Goal: Check status: Check status

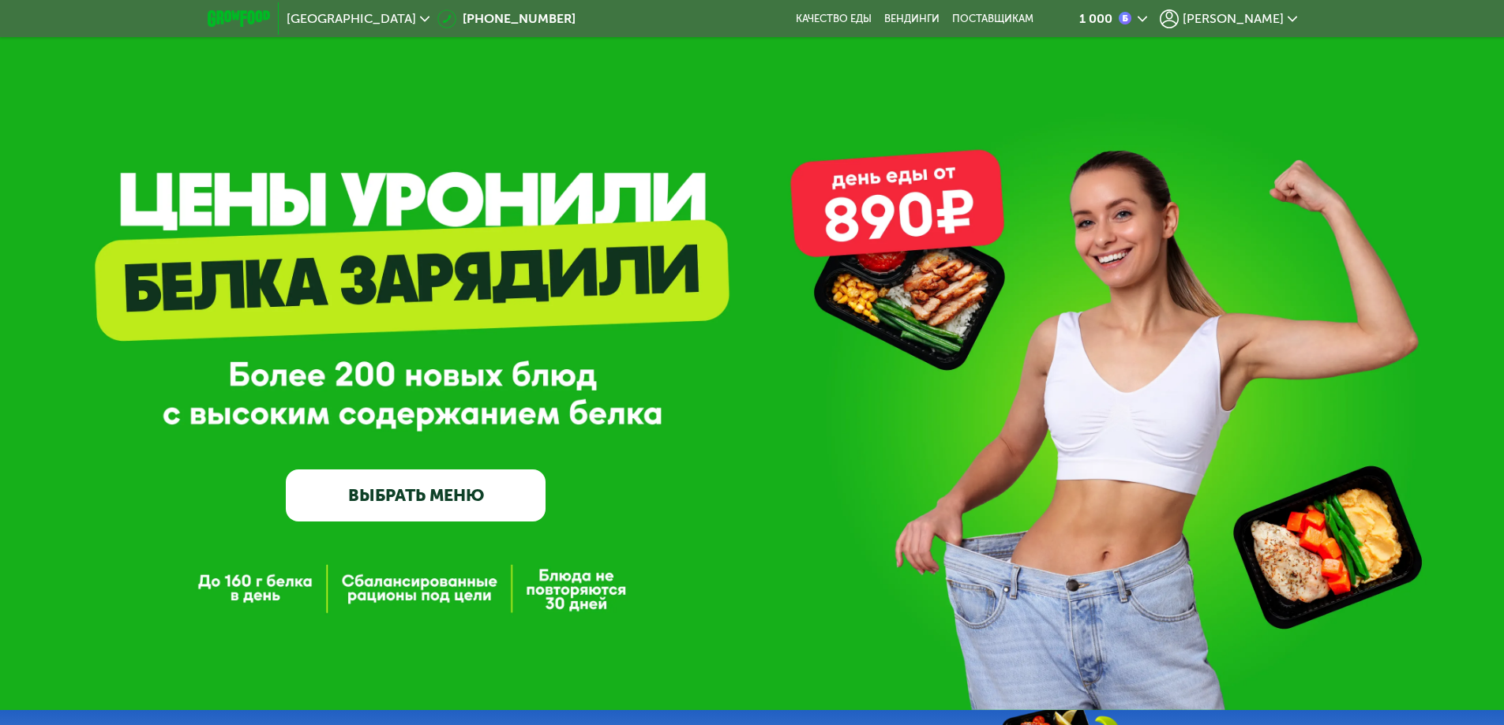
click at [1280, 20] on span "[PERSON_NAME]" at bounding box center [1232, 19] width 101 height 13
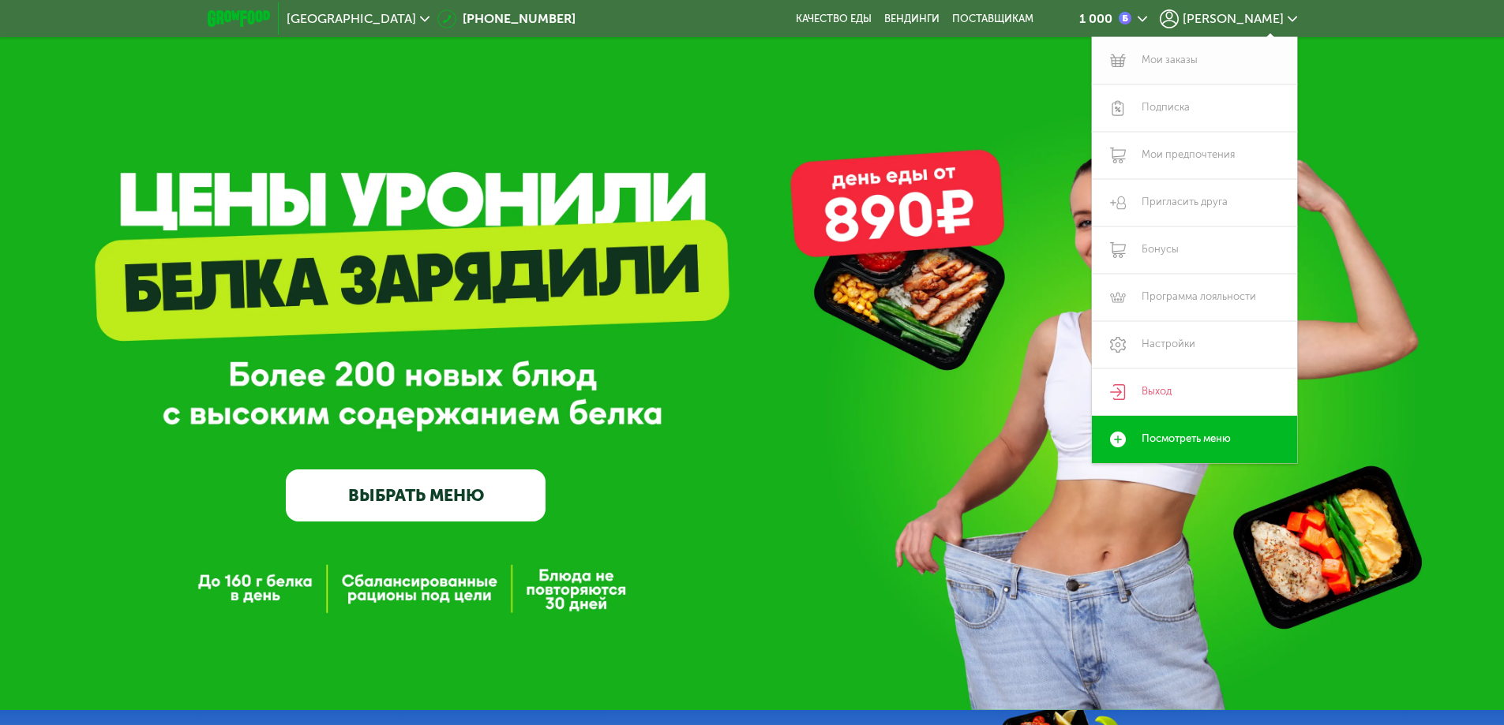
click at [1265, 59] on link "Мои заказы" at bounding box center [1194, 60] width 205 height 47
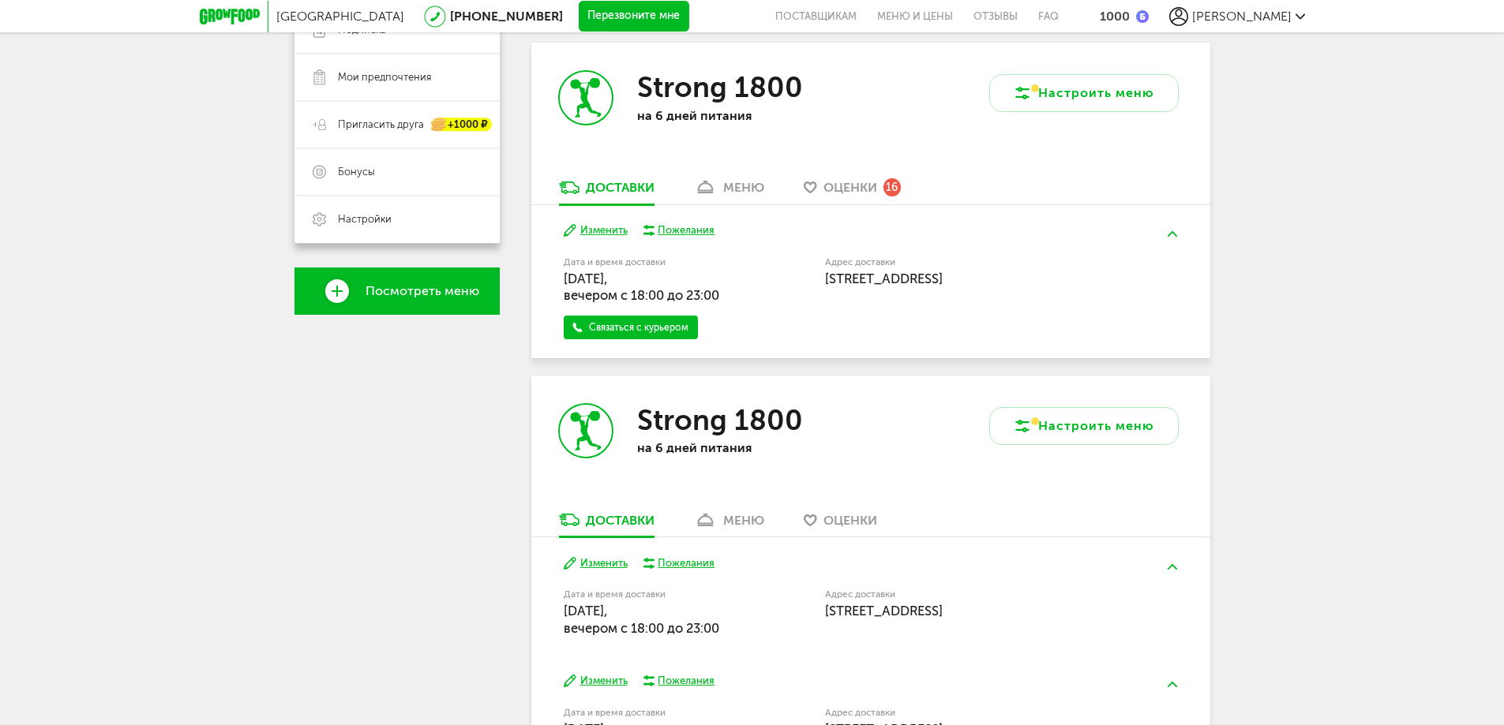
scroll to position [316, 0]
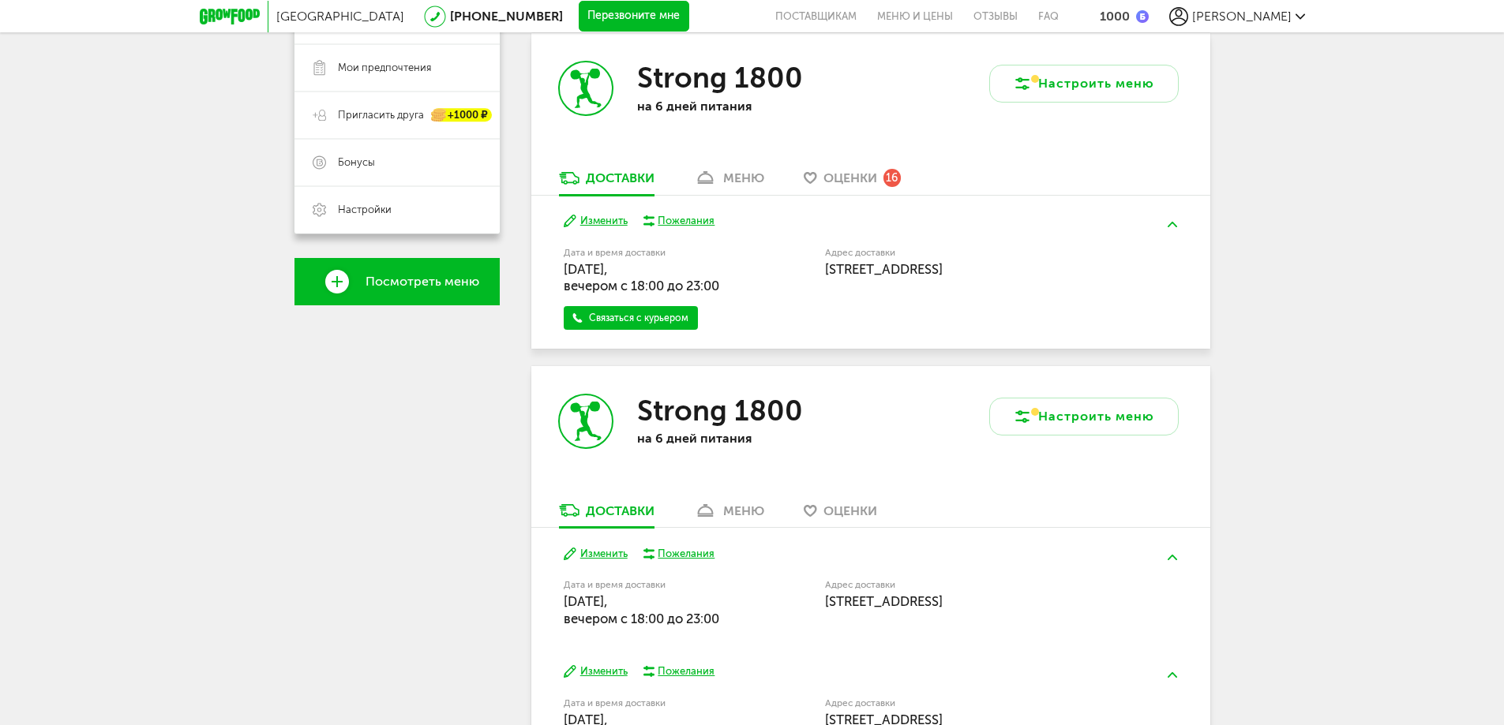
click at [733, 176] on div "меню" at bounding box center [743, 177] width 41 height 15
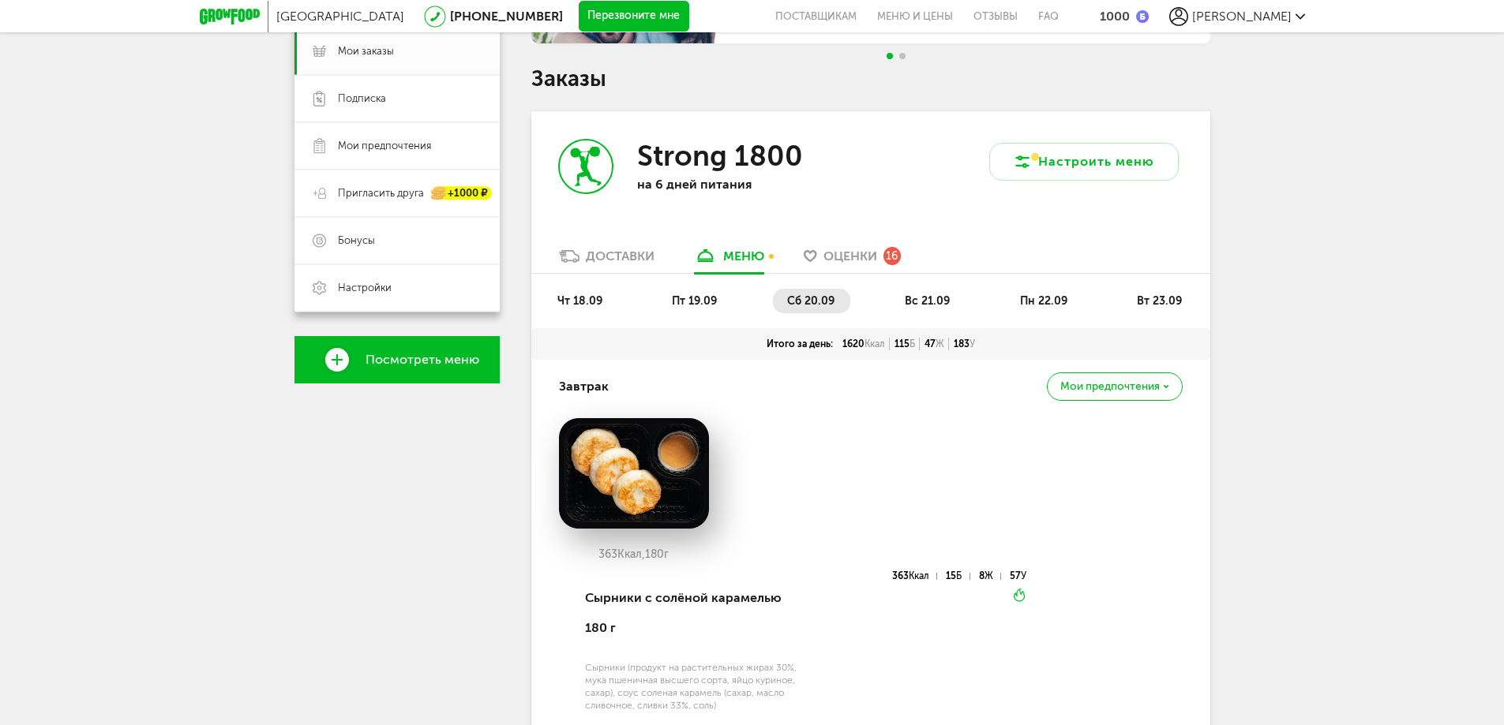
scroll to position [219, 0]
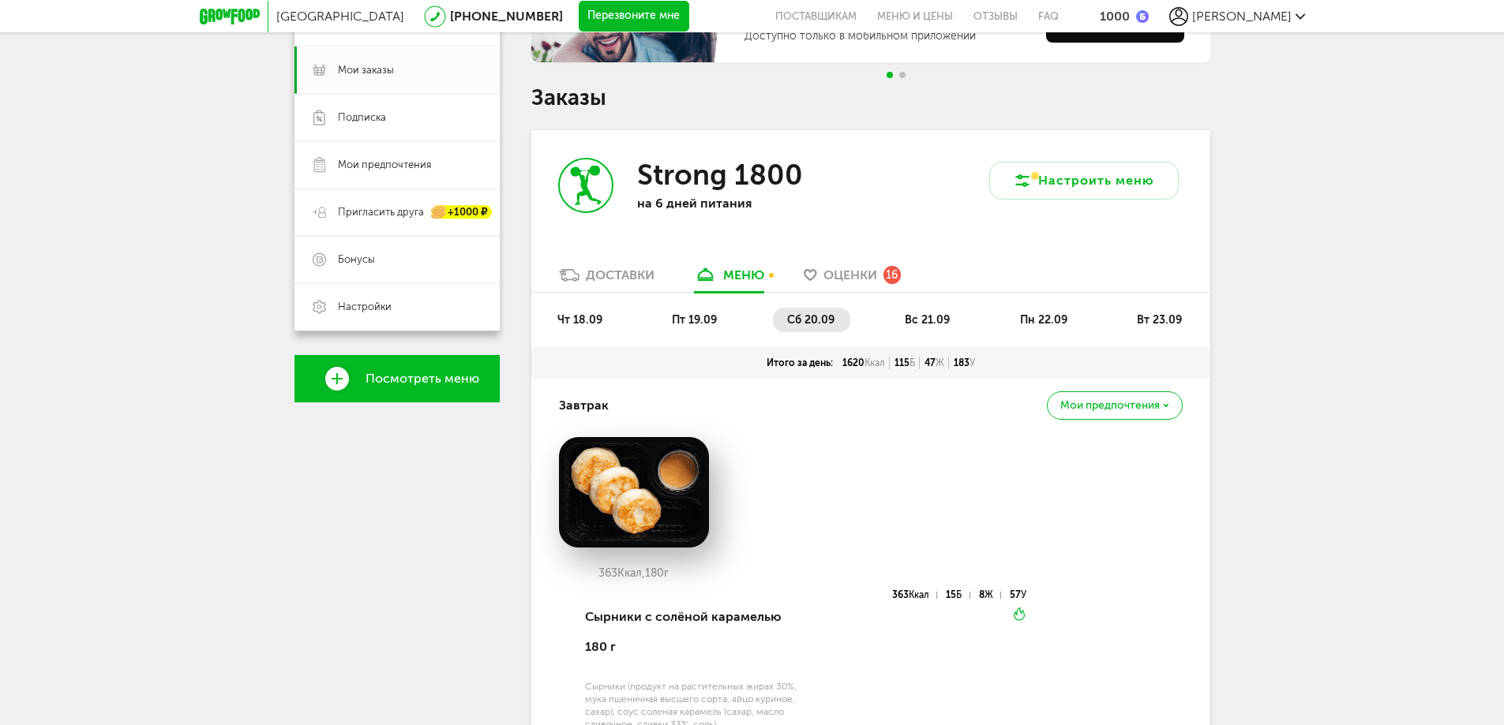
click at [940, 320] on span "вс 21.09" at bounding box center [927, 319] width 45 height 13
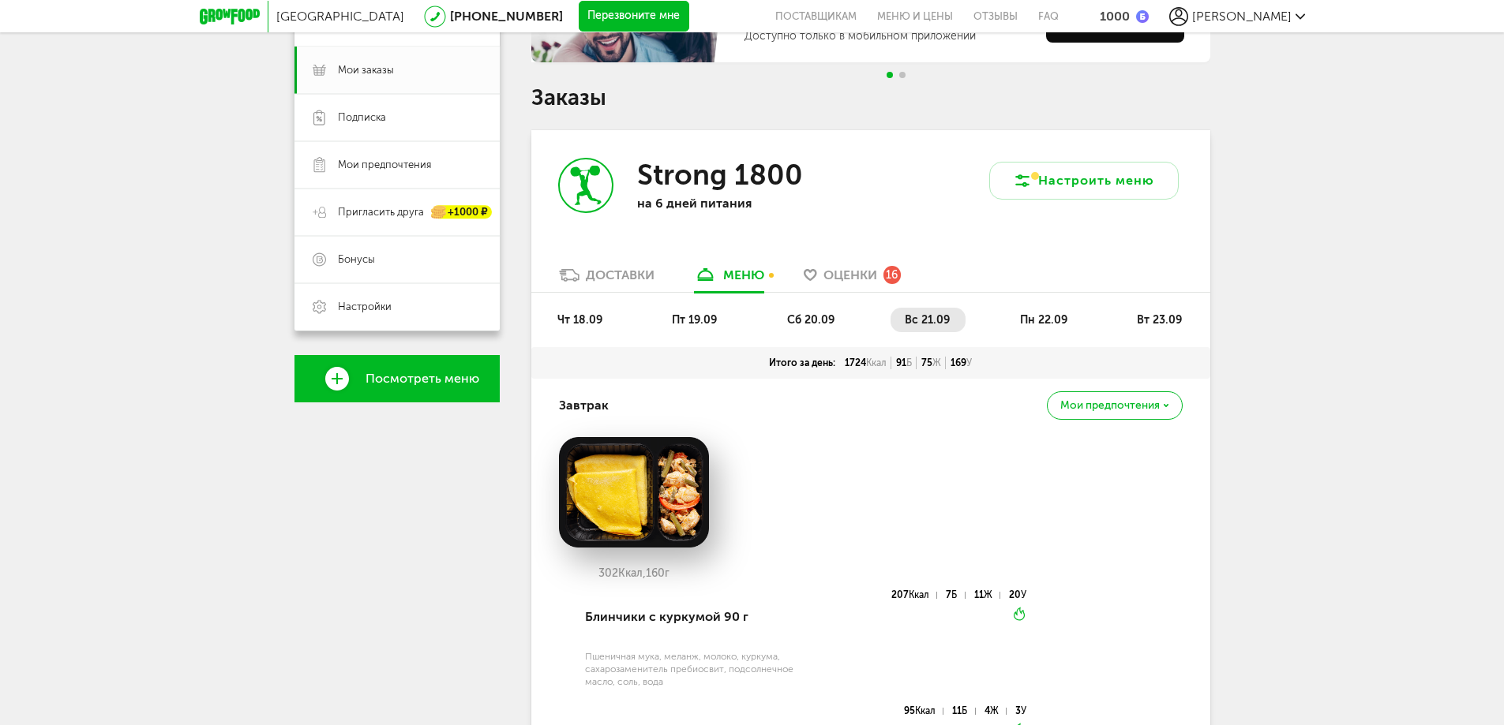
click at [719, 322] on li "пт 19.09" at bounding box center [695, 320] width 75 height 24
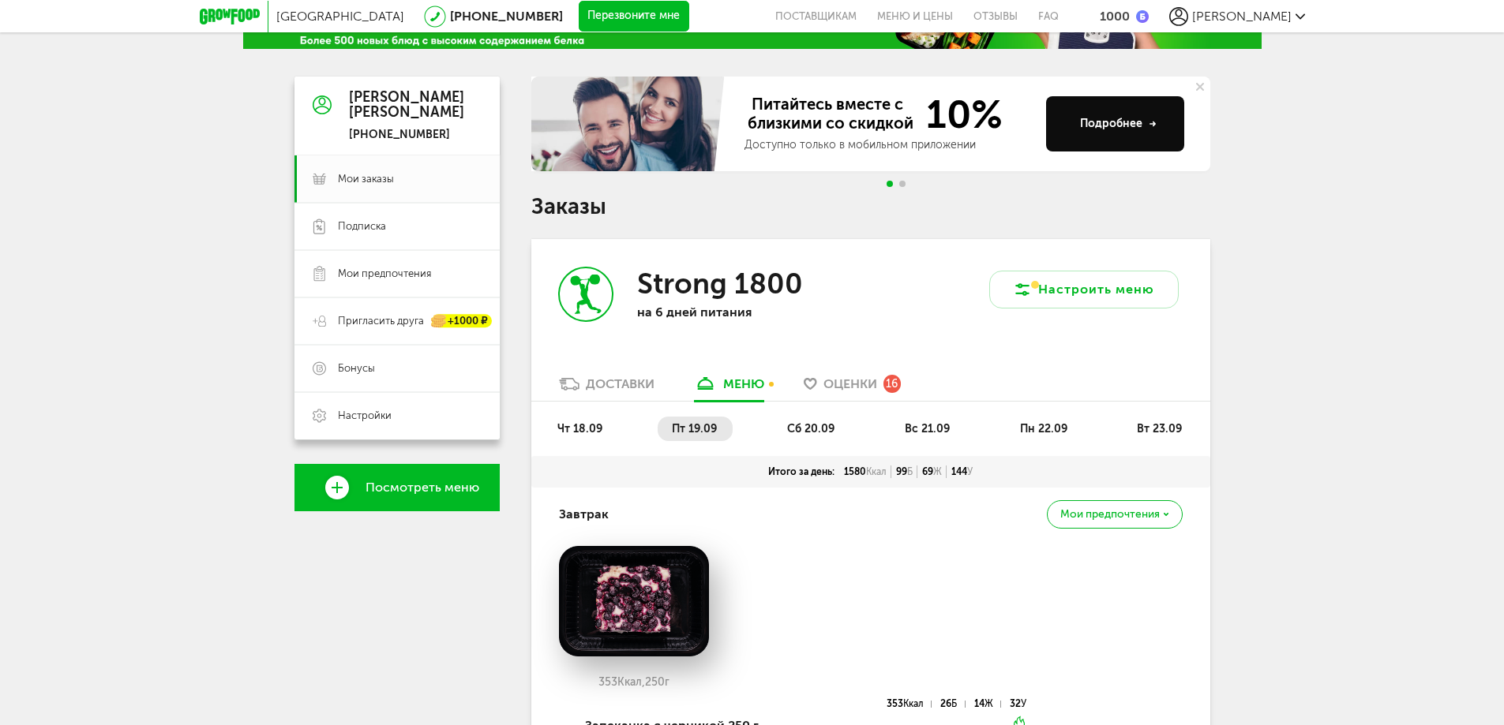
scroll to position [0, 0]
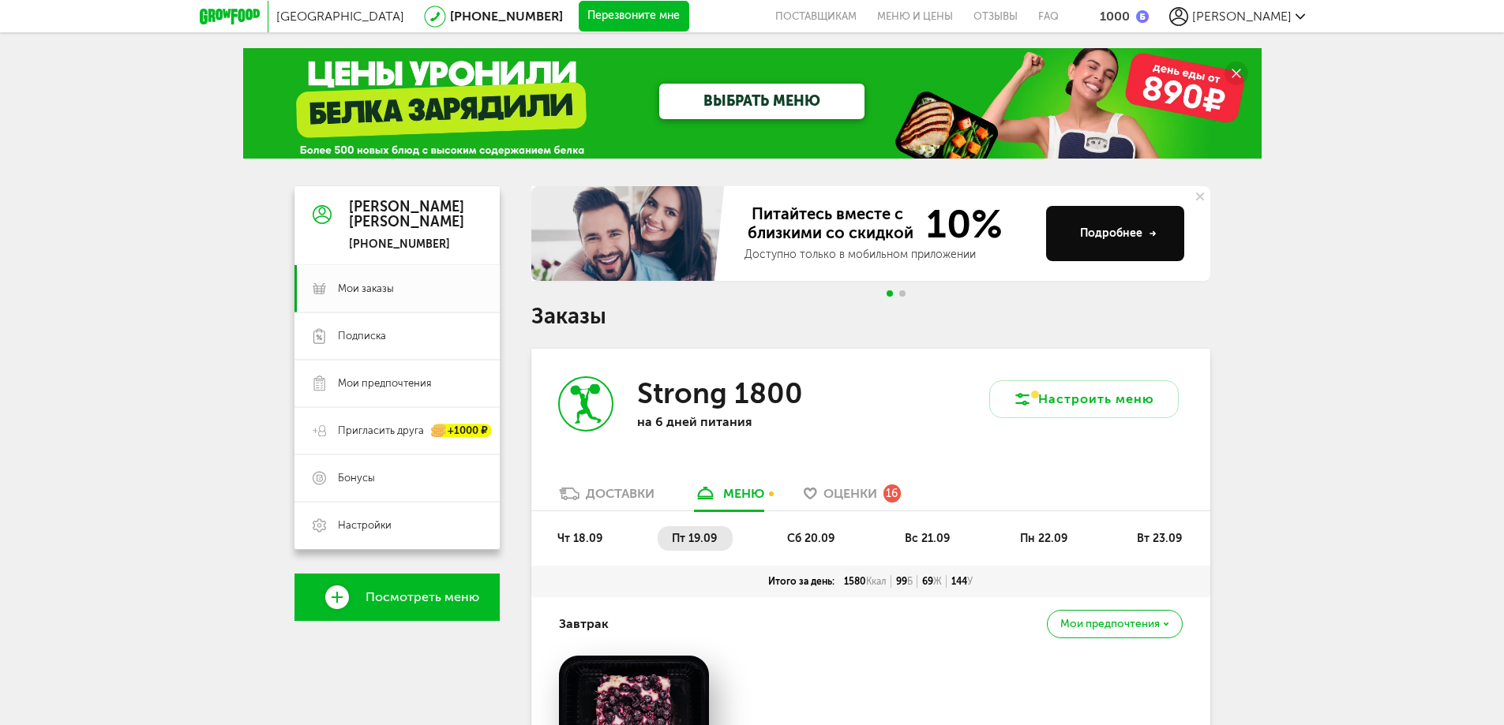
click at [802, 545] on li "сб 20.09" at bounding box center [811, 538] width 77 height 24
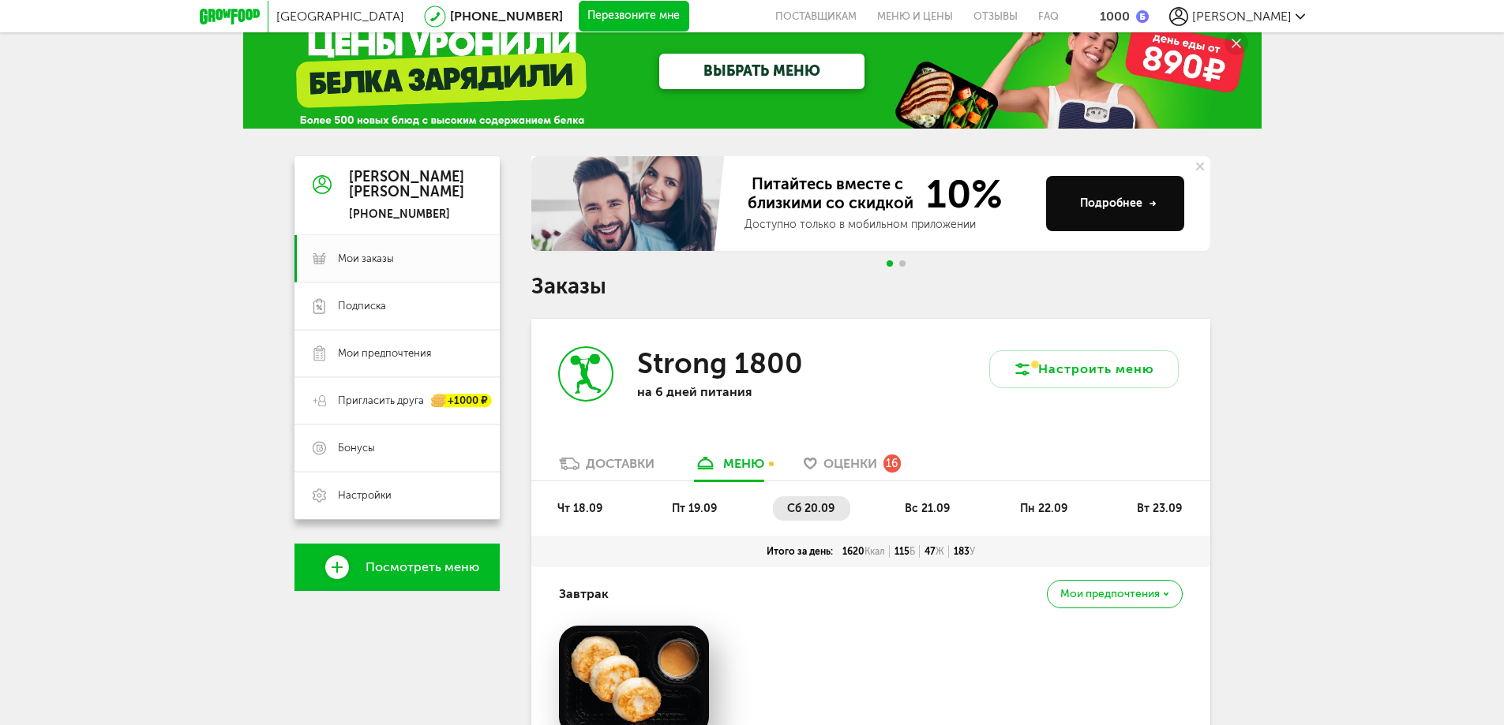
scroll to position [158, 0]
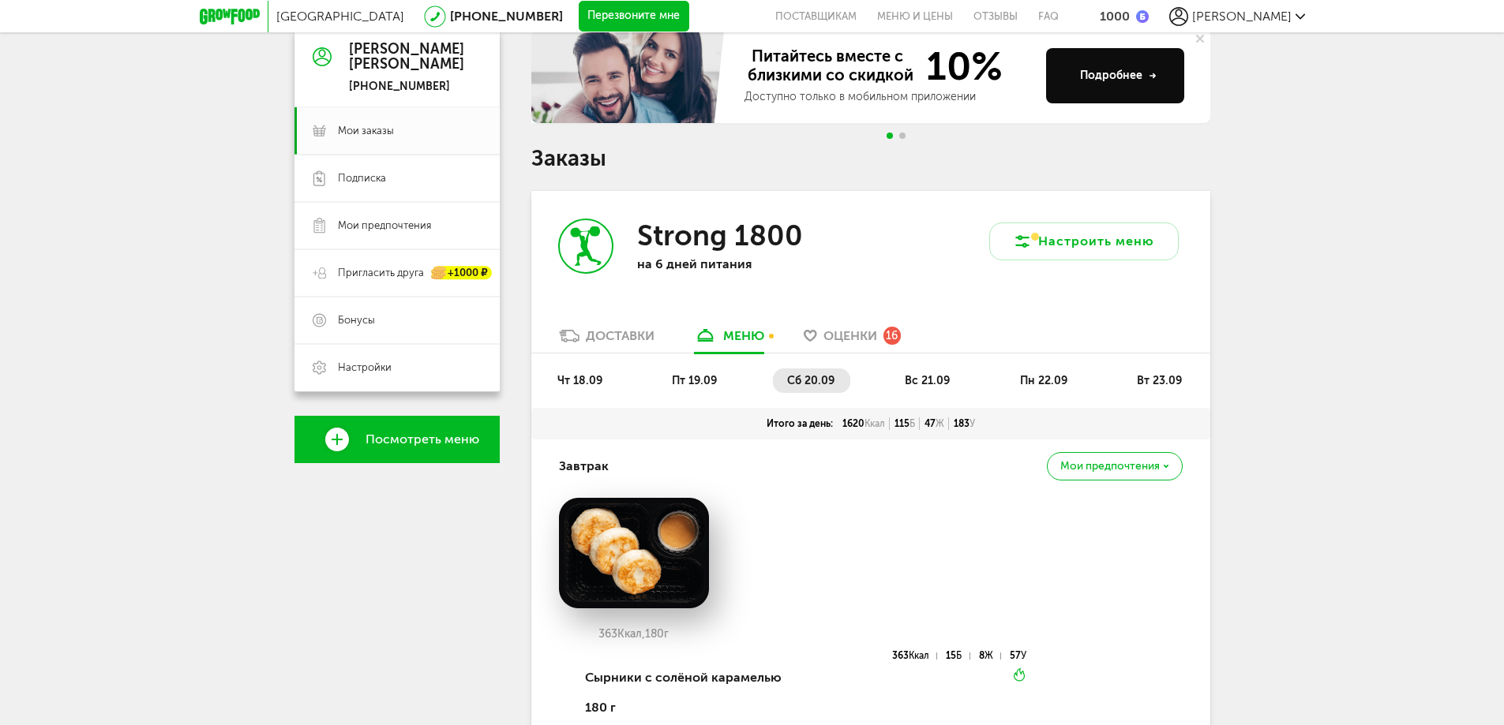
click at [923, 377] on span "вс 21.09" at bounding box center [927, 380] width 45 height 13
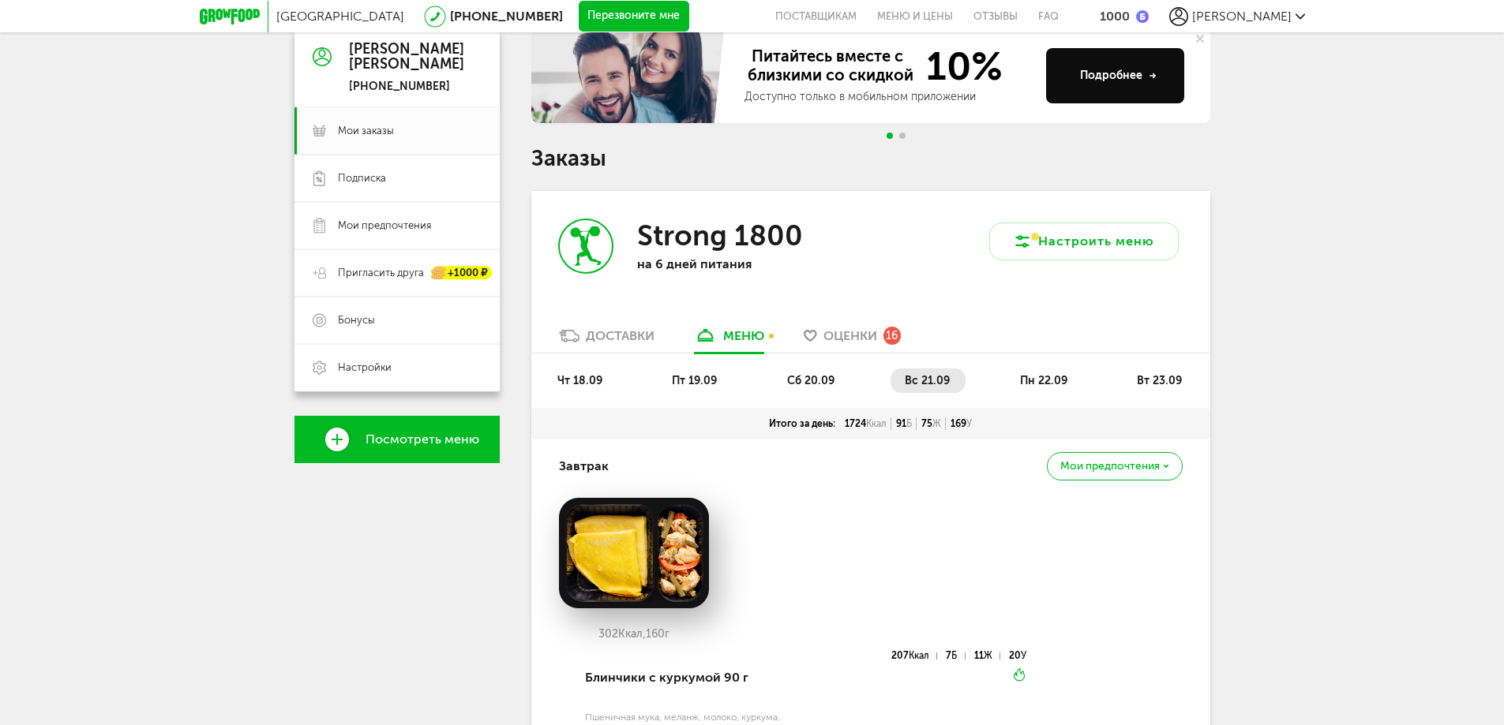
click at [1023, 380] on span "пн 22.09" at bounding box center [1043, 380] width 47 height 13
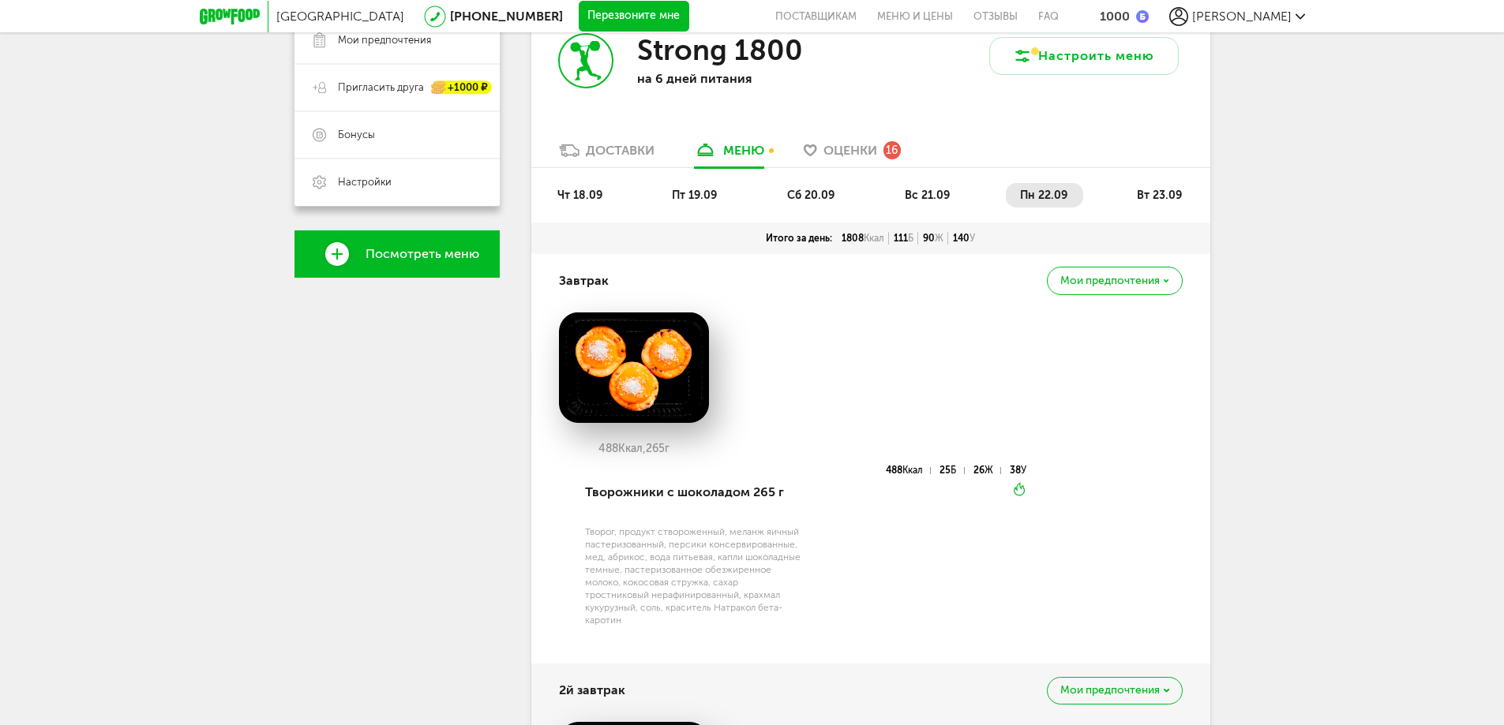
scroll to position [316, 0]
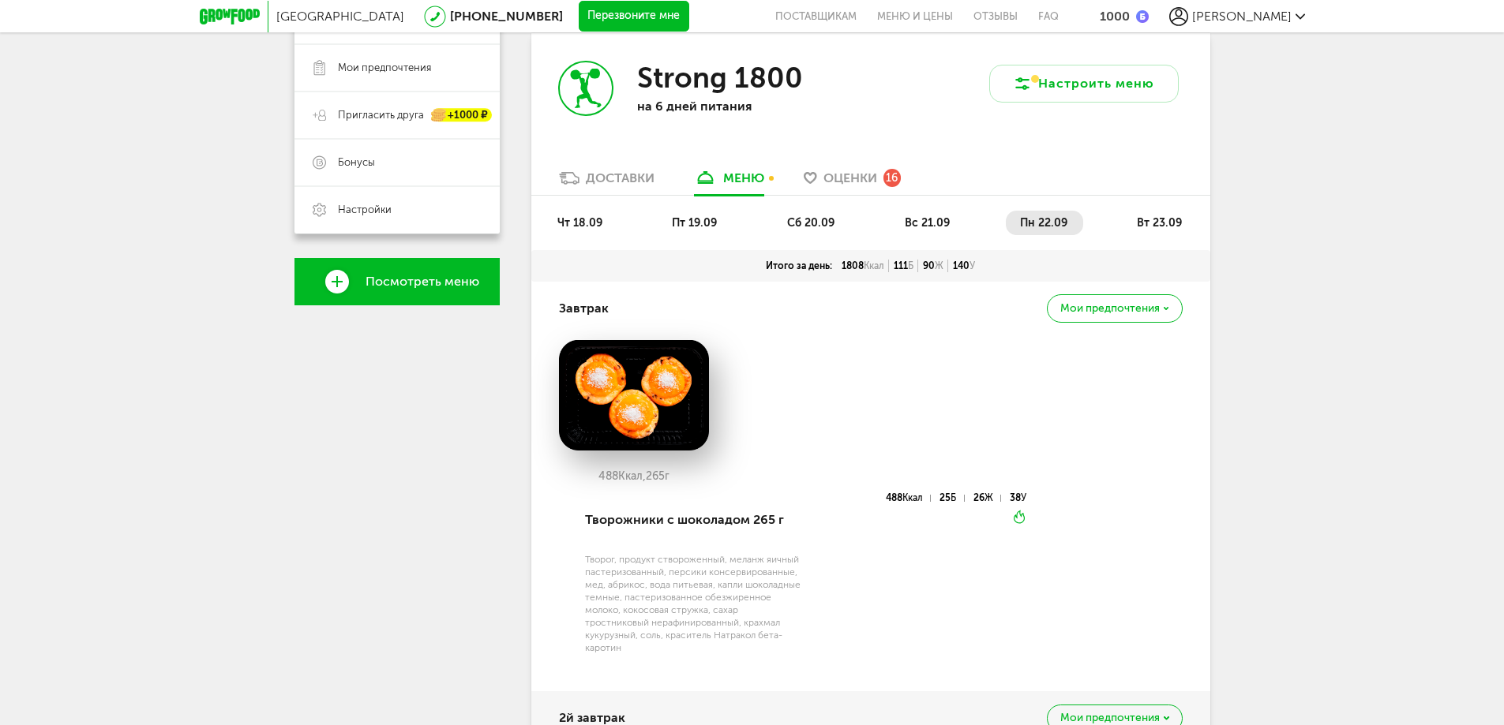
click at [1161, 228] on span "вт 23.09" at bounding box center [1159, 222] width 45 height 13
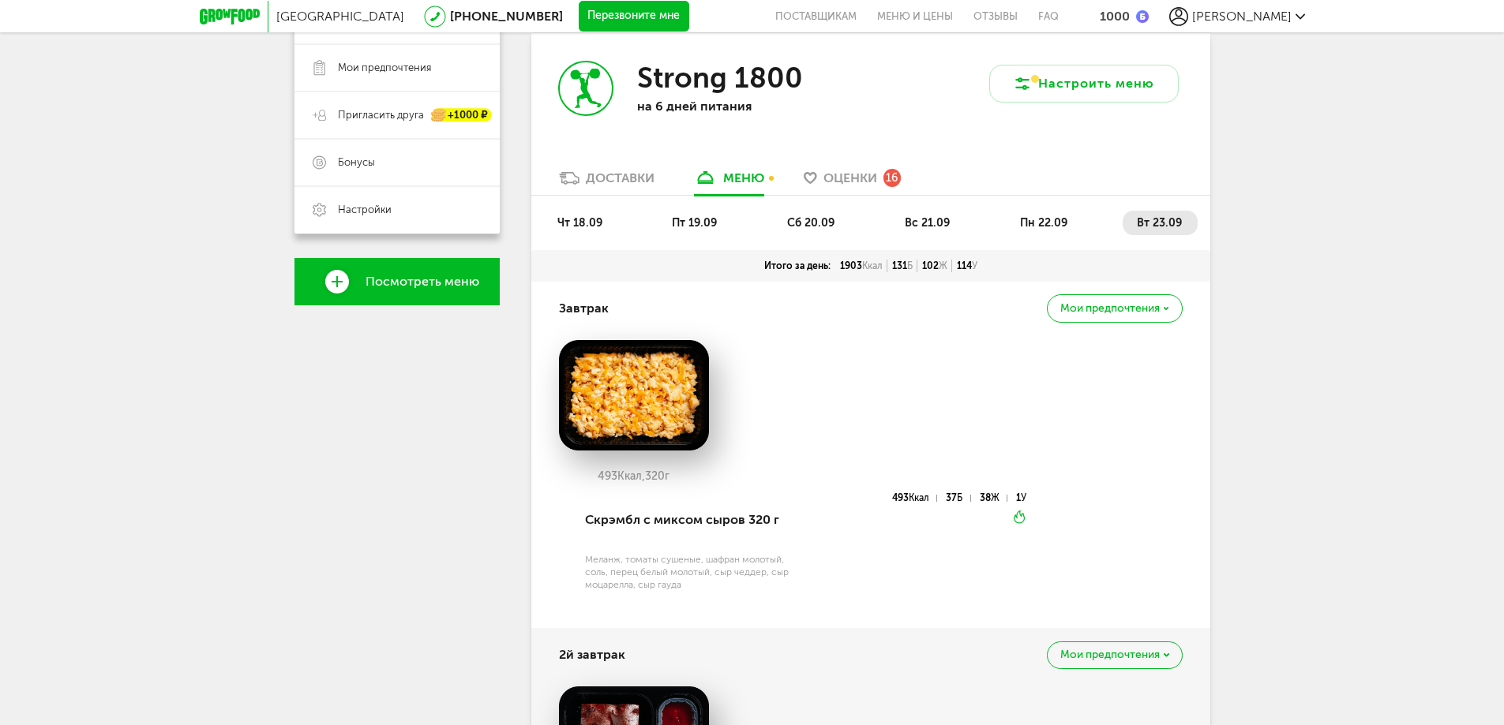
click at [640, 178] on div "Доставки" at bounding box center [620, 177] width 69 height 15
